Goal: Transaction & Acquisition: Purchase product/service

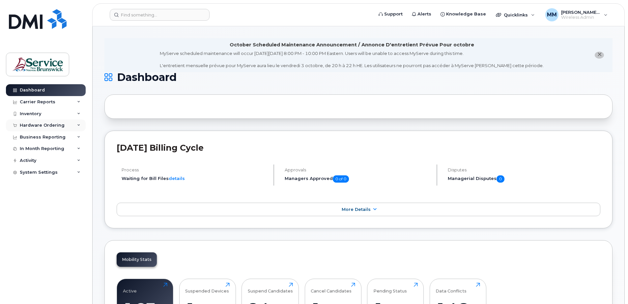
click at [48, 128] on div "Hardware Ordering" at bounding box center [42, 125] width 45 height 5
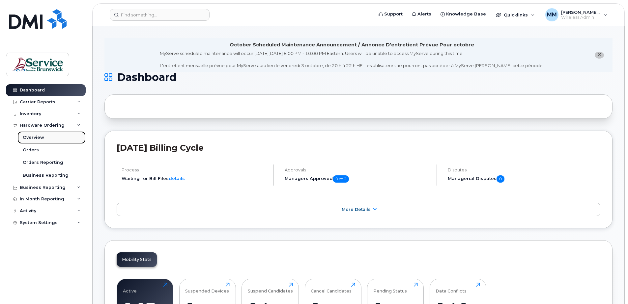
click at [33, 143] on link "Overview" at bounding box center [51, 137] width 68 height 13
click at [35, 148] on link "Orders" at bounding box center [51, 150] width 68 height 13
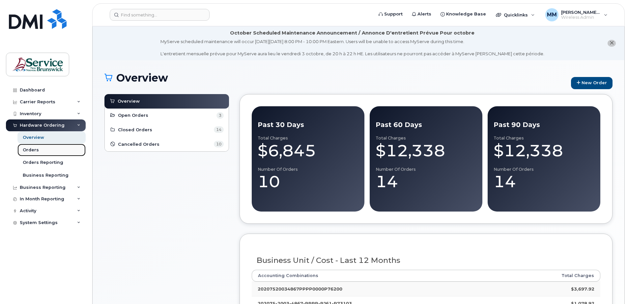
click at [29, 149] on div "Orders" at bounding box center [31, 150] width 16 height 6
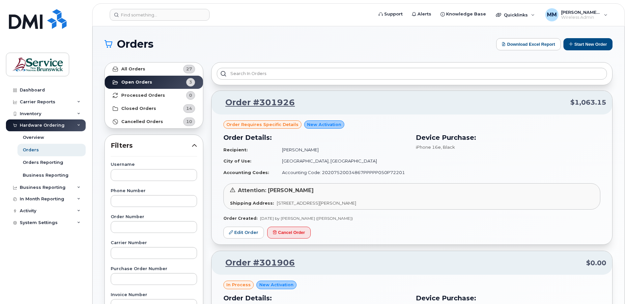
click at [364, 41] on h1 "Orders" at bounding box center [298, 44] width 389 height 11
click at [272, 126] on span "Order requires Specific details" at bounding box center [262, 125] width 72 height 6
click at [431, 148] on span "iPhone 16e" at bounding box center [428, 147] width 25 height 5
click at [236, 203] on strong "Shipping Address:" at bounding box center [252, 203] width 44 height 5
click at [447, 201] on div "Shipping Address: 200-1077 St George Blvd Moncton New Brunswick E1E 4C9" at bounding box center [412, 203] width 364 height 6
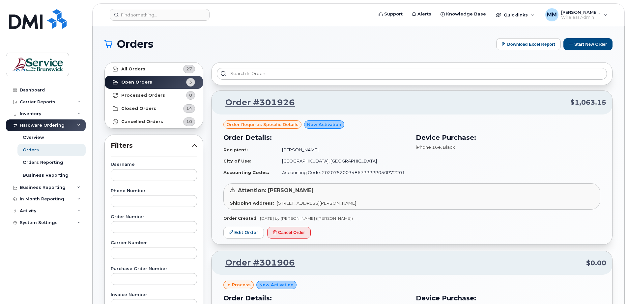
click at [280, 96] on div "Order #301926 $1,063.15" at bounding box center [412, 103] width 401 height 24
click at [281, 104] on link "Order #301926" at bounding box center [255, 103] width 77 height 12
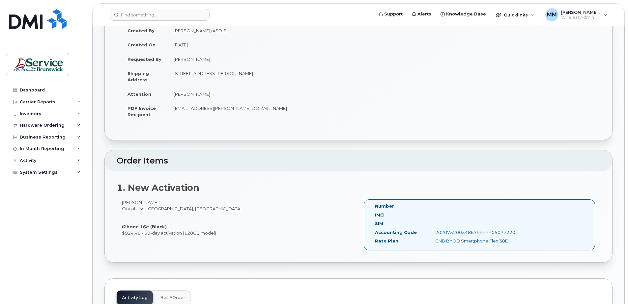
scroll to position [33, 0]
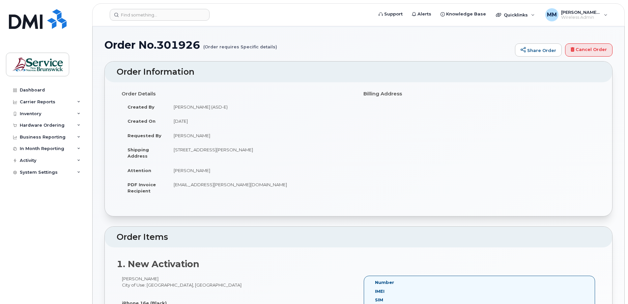
click at [234, 45] on small "(Order requires Specific details)" at bounding box center [240, 44] width 74 height 10
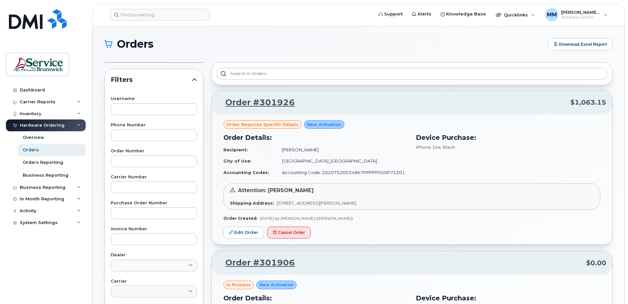
click at [297, 149] on td "[PERSON_NAME]" at bounding box center [342, 150] width 132 height 12
click at [270, 123] on span "Order requires Specific details" at bounding box center [262, 125] width 72 height 6
click at [395, 169] on td "Accounting Code: 20207520034867PPPPP050P72201" at bounding box center [342, 173] width 132 height 12
click at [423, 202] on div "Shipping Address: 200-1077 St George Blvd Moncton New Brunswick E1E 4C9" at bounding box center [412, 203] width 364 height 6
click at [238, 233] on link "Edit Order" at bounding box center [243, 233] width 41 height 12
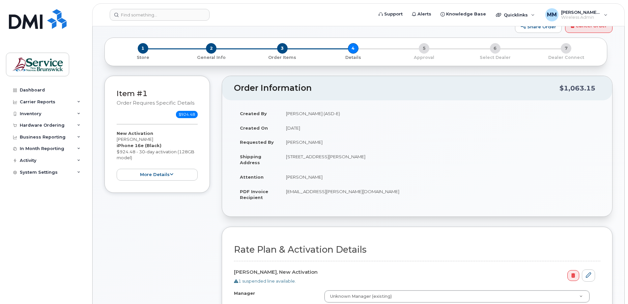
scroll to position [66, 0]
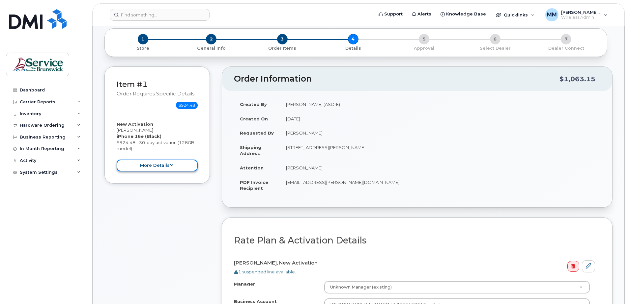
click at [182, 166] on button "more details" at bounding box center [157, 166] width 81 height 12
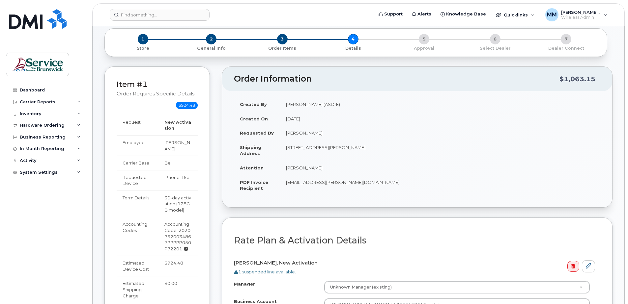
click at [177, 236] on div "Accounting Code: 20207520034867PPPPP050P72201" at bounding box center [177, 236] width 27 height 31
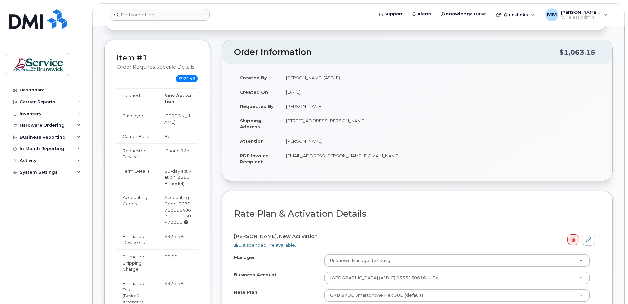
scroll to position [132, 0]
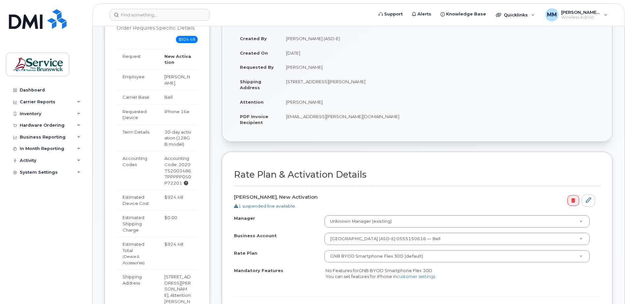
click at [264, 207] on div "1 suspended line available." at bounding box center [414, 206] width 361 height 6
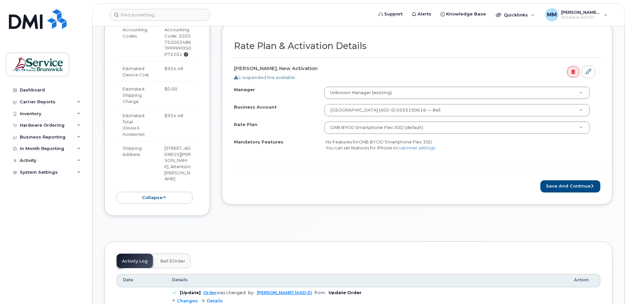
scroll to position [264, 0]
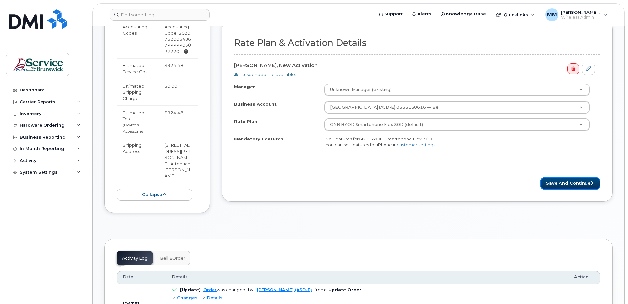
drag, startPoint x: 555, startPoint y: 183, endPoint x: 523, endPoint y: 205, distance: 39.3
click at [555, 183] on button "Save and Continue" at bounding box center [570, 184] width 60 height 12
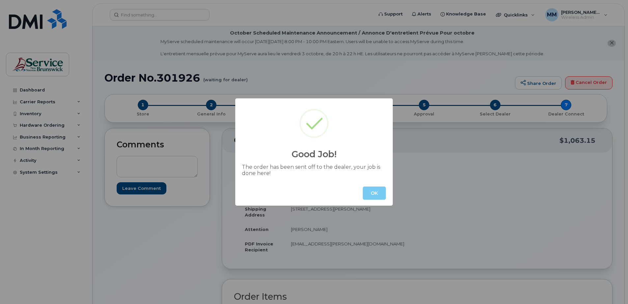
click at [381, 196] on button "OK" at bounding box center [374, 193] width 23 height 13
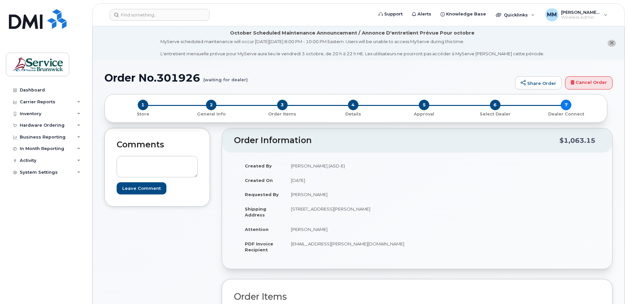
click at [176, 238] on div "Comments Leave Comment" at bounding box center [156, 286] width 105 height 316
click at [42, 122] on div "Hardware Ordering" at bounding box center [46, 126] width 80 height 12
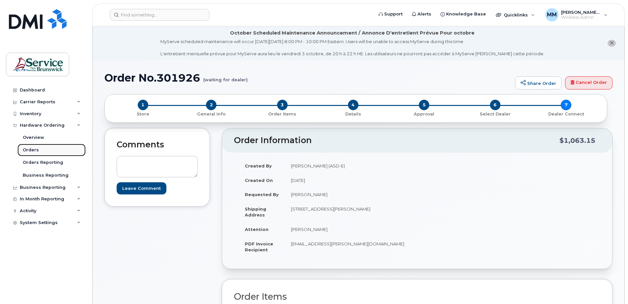
click at [29, 148] on div "Orders" at bounding box center [31, 150] width 16 height 6
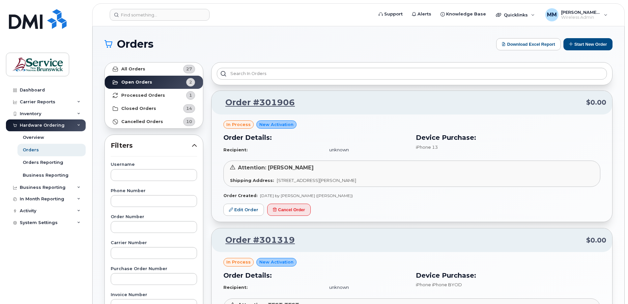
click at [364, 225] on div "Order #301906 $0.00 in process New Activation Order Details: Recipient: unknown…" at bounding box center [411, 226] width 401 height 270
click at [253, 47] on h1 "Orders" at bounding box center [298, 44] width 389 height 11
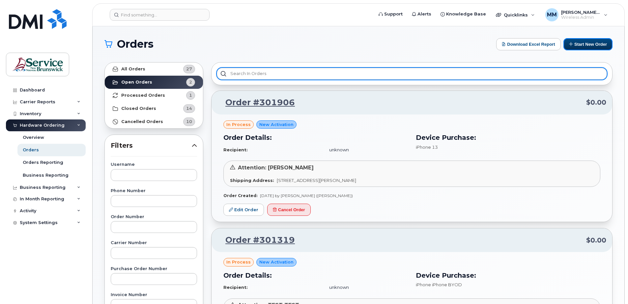
click at [581, 45] on button "Start New Order" at bounding box center [588, 44] width 49 height 12
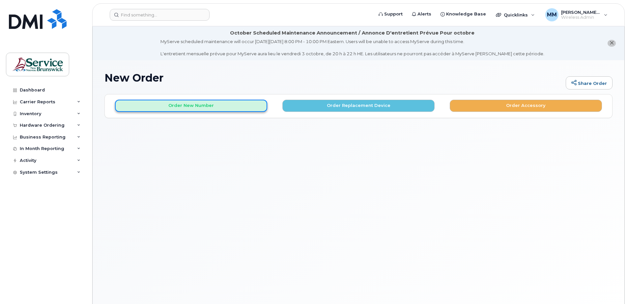
click at [223, 106] on button "Order New Number" at bounding box center [191, 106] width 152 height 12
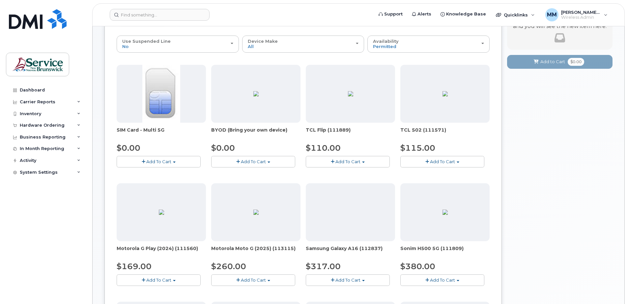
scroll to position [99, 0]
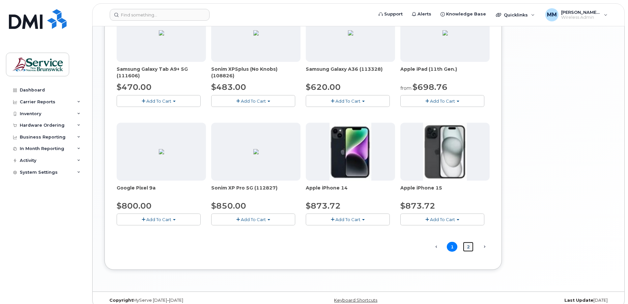
drag, startPoint x: 471, startPoint y: 248, endPoint x: 420, endPoint y: 261, distance: 52.6
click at [471, 248] on link "2" at bounding box center [468, 247] width 11 height 10
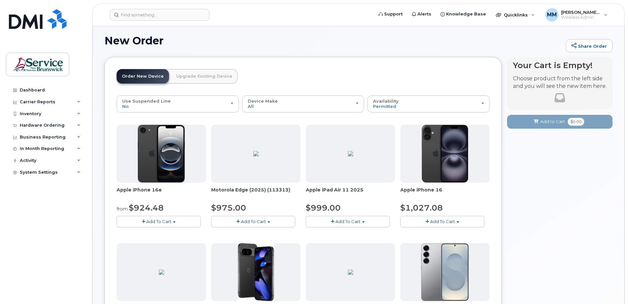
click at [152, 219] on button "Add To Cart" at bounding box center [159, 222] width 84 height 12
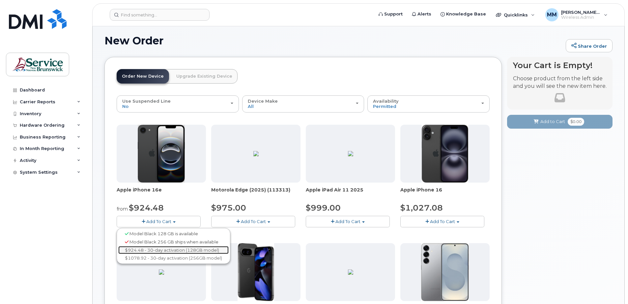
click at [166, 251] on link "$924.48 - 30-day activation (128GB model)" at bounding box center [173, 250] width 110 height 8
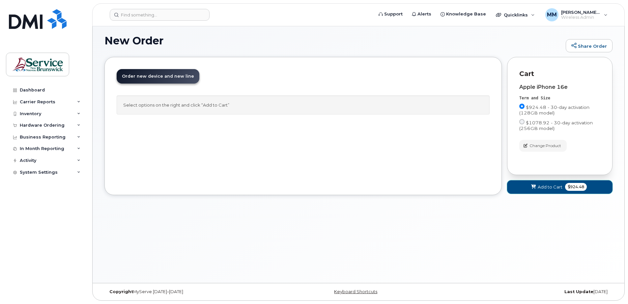
click at [557, 189] on span "Add to Cart" at bounding box center [550, 187] width 25 height 6
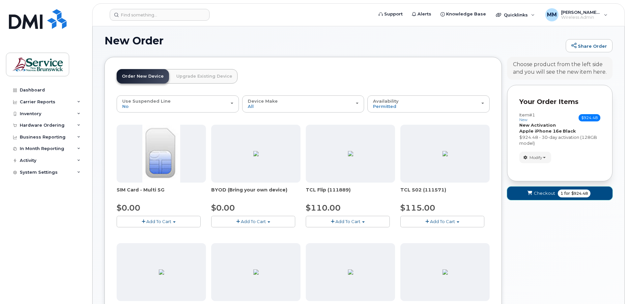
click at [549, 196] on span "Checkout" at bounding box center [544, 193] width 21 height 6
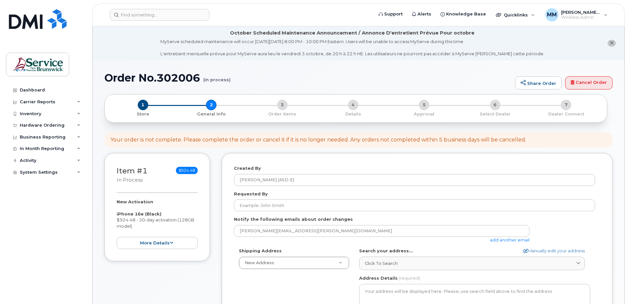
select select
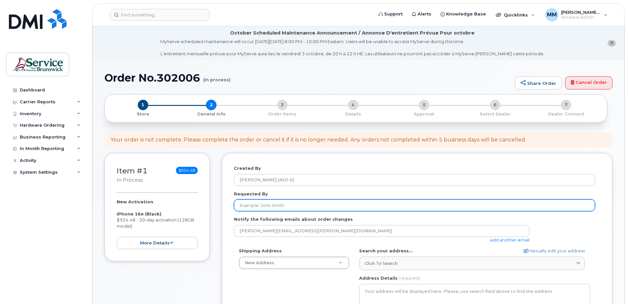
click at [257, 206] on input "Requested By" at bounding box center [414, 206] width 361 height 12
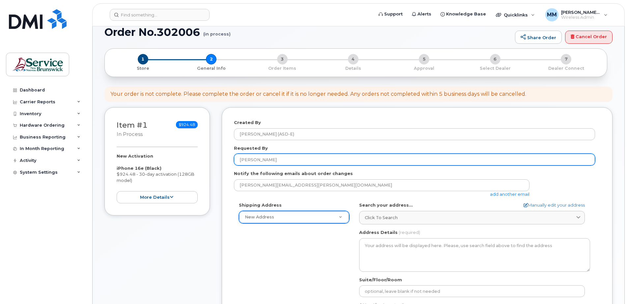
scroll to position [132, 0]
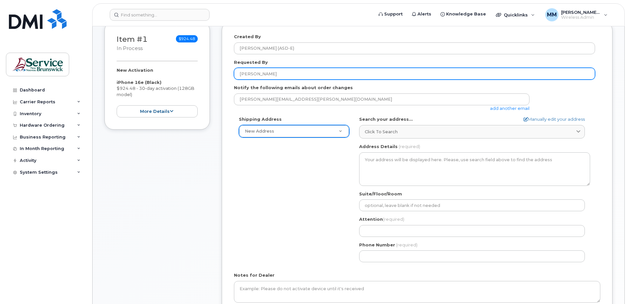
type input "[PERSON_NAME]"
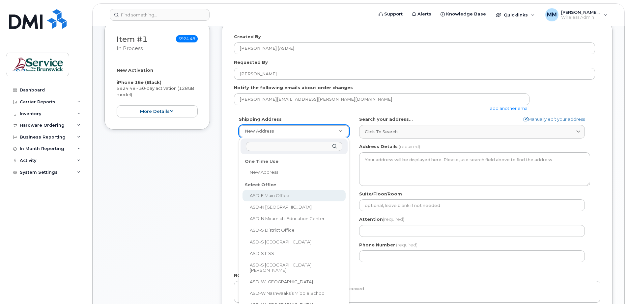
select select
type textarea "[STREET_ADDRESS][PERSON_NAME]"
type input "[PERSON_NAME]"
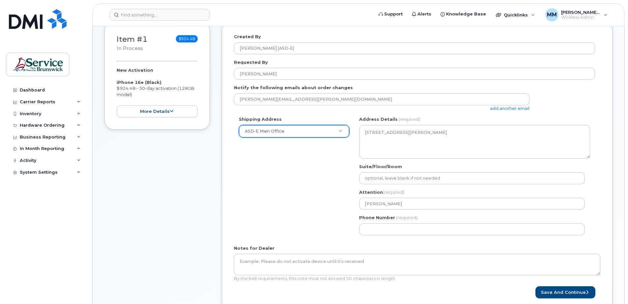
click at [269, 194] on div "Shipping Address ASD-E Main Office New Address ASD-E Main Office ASD-[GEOGRAPHI…" at bounding box center [414, 178] width 361 height 124
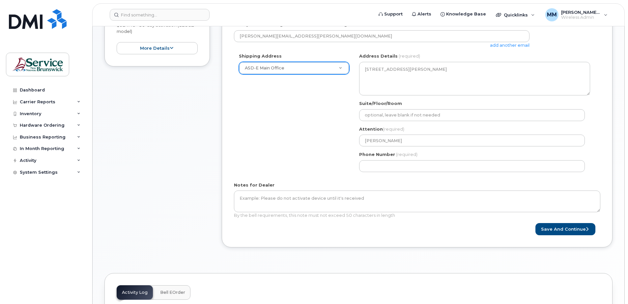
scroll to position [231, 0]
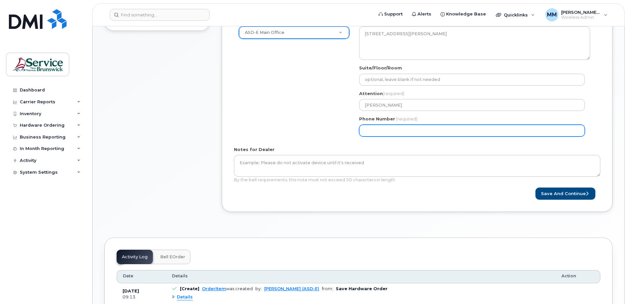
click at [442, 133] on input "Phone Number" at bounding box center [472, 131] width 226 height 12
select select
type input "506220392"
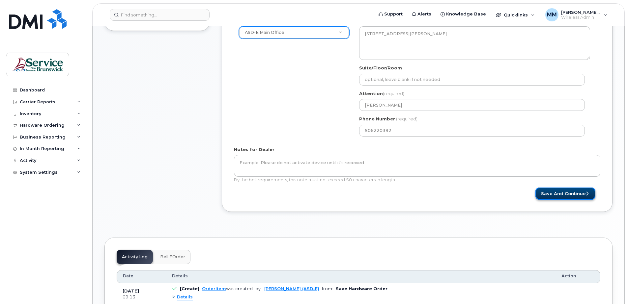
click at [567, 192] on button "Save and Continue" at bounding box center [565, 194] width 60 height 12
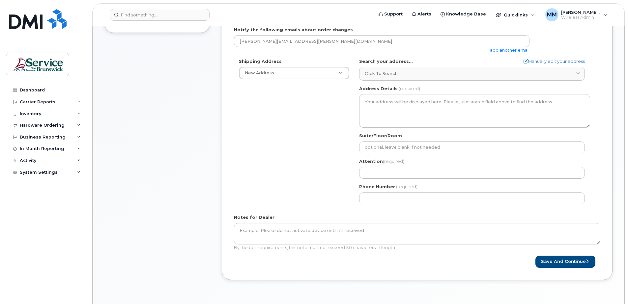
scroll to position [231, 0]
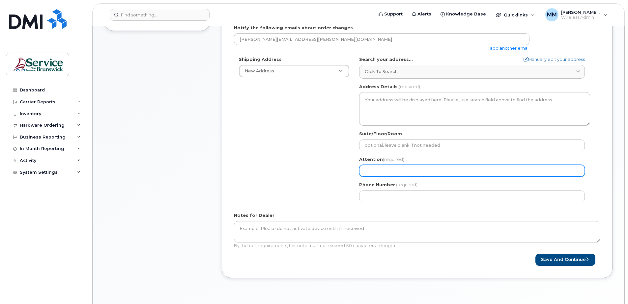
click at [387, 169] on input "Attention (required)" at bounding box center [472, 171] width 226 height 12
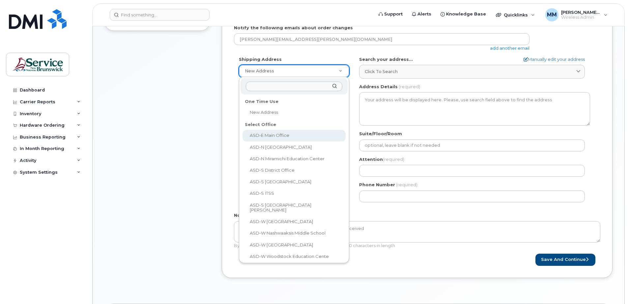
select select
type textarea "200-1077 St George Blvd Moncton New Brunswick E1E 4C9"
type input "[PERSON_NAME]"
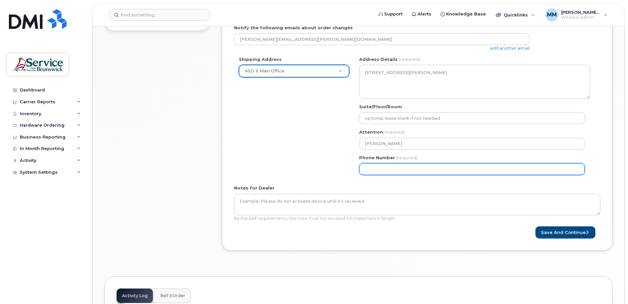
click at [398, 172] on input "Phone Number" at bounding box center [472, 169] width 226 height 12
select select
type input "506227039"
select select
type input "5062270391"
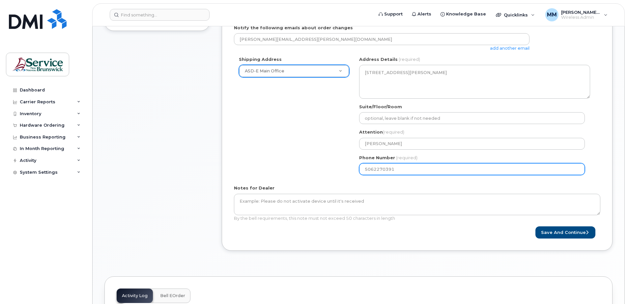
select select
type input "50622703912"
select select
type input "5062270391"
select select
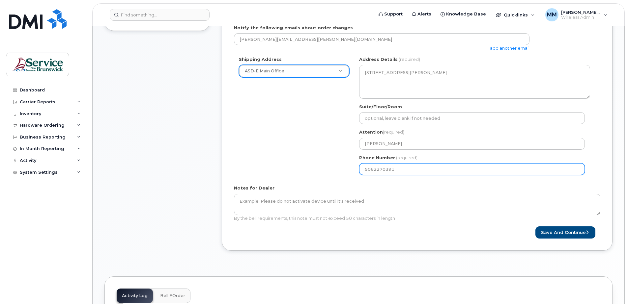
type input "506227039"
select select
type input "5062270392"
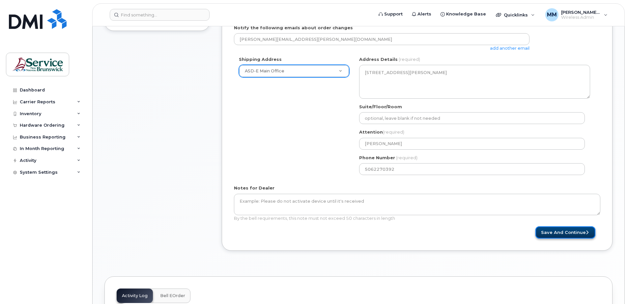
click at [563, 232] on button "Save and Continue" at bounding box center [565, 233] width 60 height 12
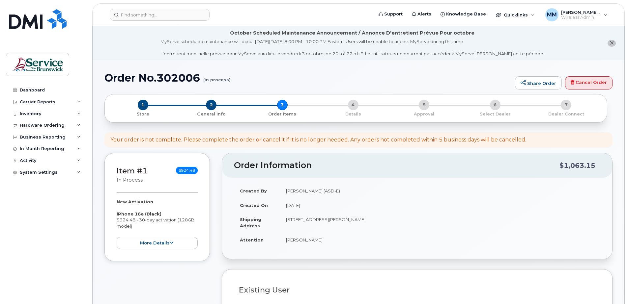
select select
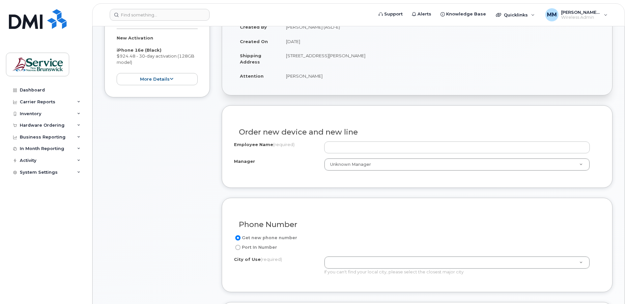
scroll to position [165, 0]
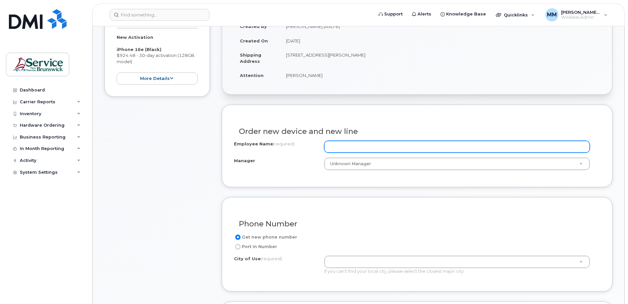
click at [358, 148] on input "Employee Name (required)" at bounding box center [457, 147] width 266 height 12
type input "[PERSON_NAME]"
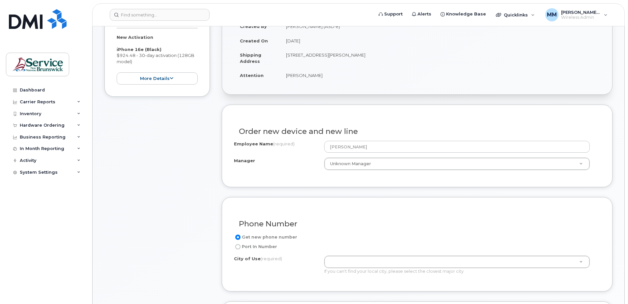
click at [168, 145] on div "Item #1 in process $924.48 New Activation iPhone 16e (Black) $924.48 - 30-day a…" at bounding box center [156, 248] width 105 height 521
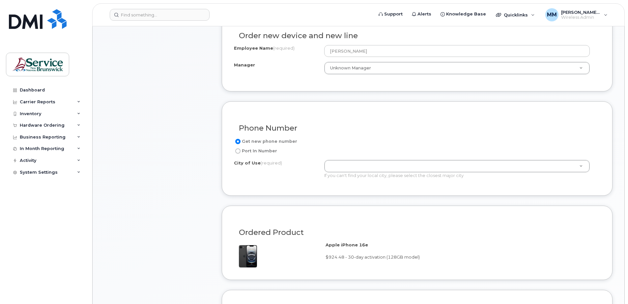
scroll to position [264, 0]
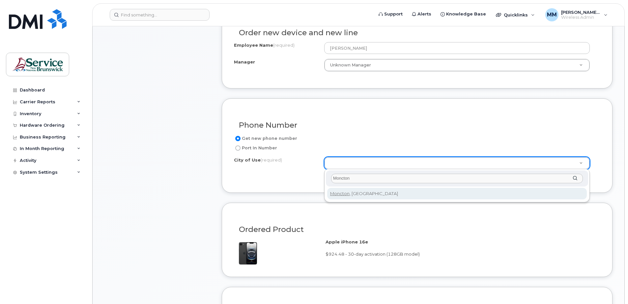
type input "Moncton"
type input "1817"
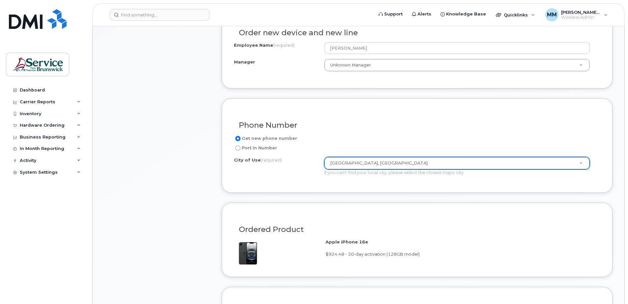
click at [206, 176] on div "Item #1 in process $924.48 New Activation iPhone 16e (Black) $924.48 - 30-day a…" at bounding box center [156, 150] width 105 height 521
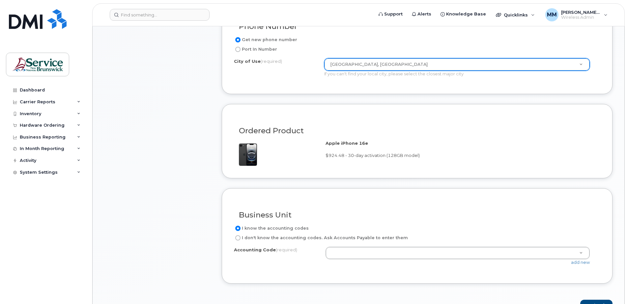
scroll to position [428, 0]
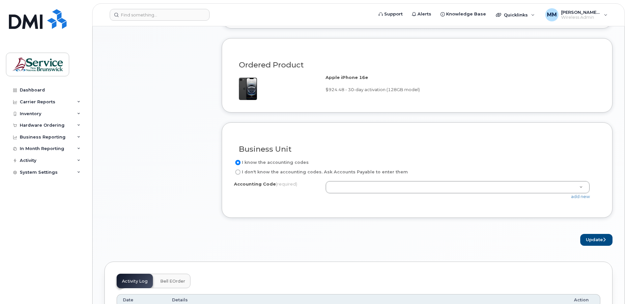
click at [293, 171] on label "I don't know the accounting codes. Ask Accounts Payable to enter them" at bounding box center [321, 172] width 174 height 8
click at [241, 171] on input "I don't know the accounting codes. Ask Accounts Payable to enter them" at bounding box center [237, 172] width 5 height 5
radio input "true"
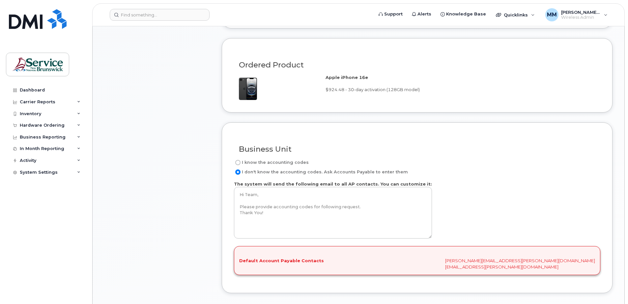
click at [291, 162] on label "I know the accounting codes" at bounding box center [271, 163] width 75 height 8
click at [241, 162] on input "I know the accounting codes" at bounding box center [237, 162] width 5 height 5
radio input "true"
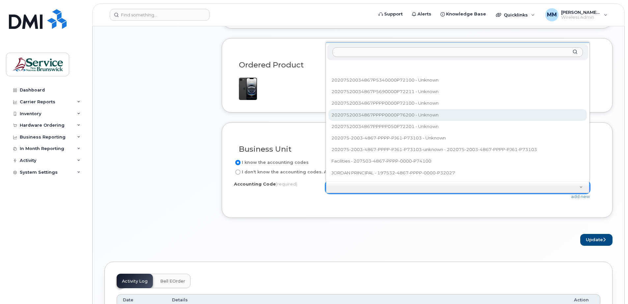
select select "20207520034867PPPP0000P76200"
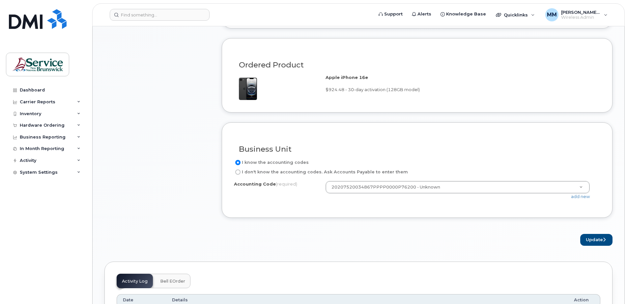
click at [444, 246] on div "Update" at bounding box center [417, 240] width 391 height 12
drag, startPoint x: 595, startPoint y: 239, endPoint x: 562, endPoint y: 238, distance: 33.0
click at [595, 239] on button "Update" at bounding box center [596, 240] width 32 height 12
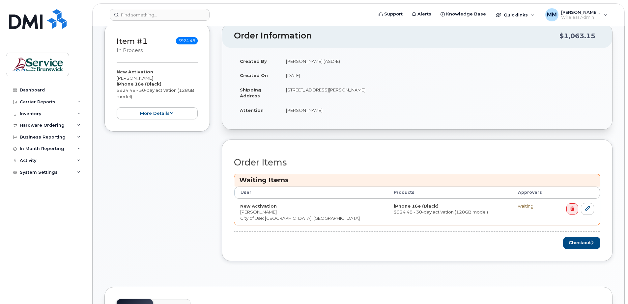
scroll to position [198, 0]
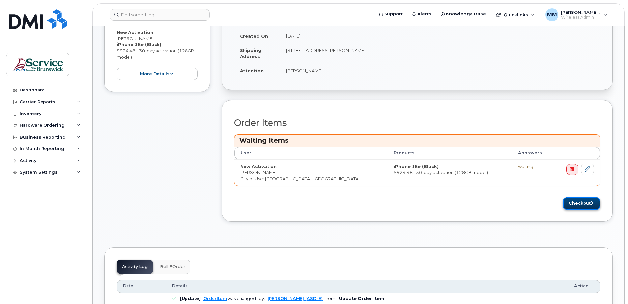
drag, startPoint x: 585, startPoint y: 201, endPoint x: 591, endPoint y: 201, distance: 5.9
click at [585, 201] on button "Checkout" at bounding box center [581, 204] width 37 height 12
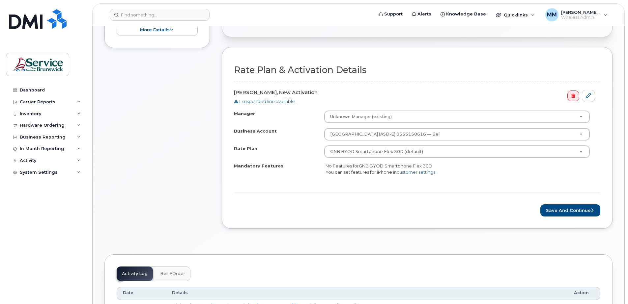
scroll to position [198, 0]
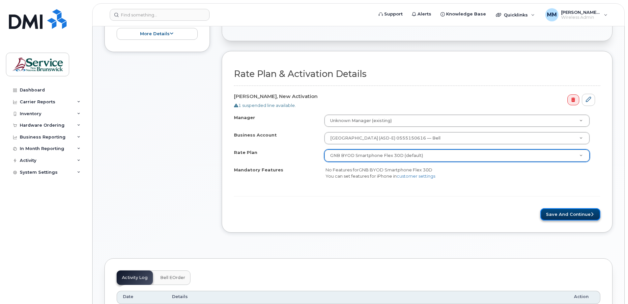
click at [578, 211] on button "Save and Continue" at bounding box center [570, 215] width 60 height 12
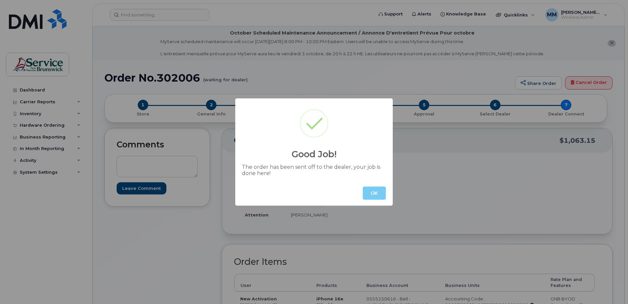
click at [371, 192] on button "OK" at bounding box center [374, 193] width 23 height 13
